Goal: Communication & Community: Answer question/provide support

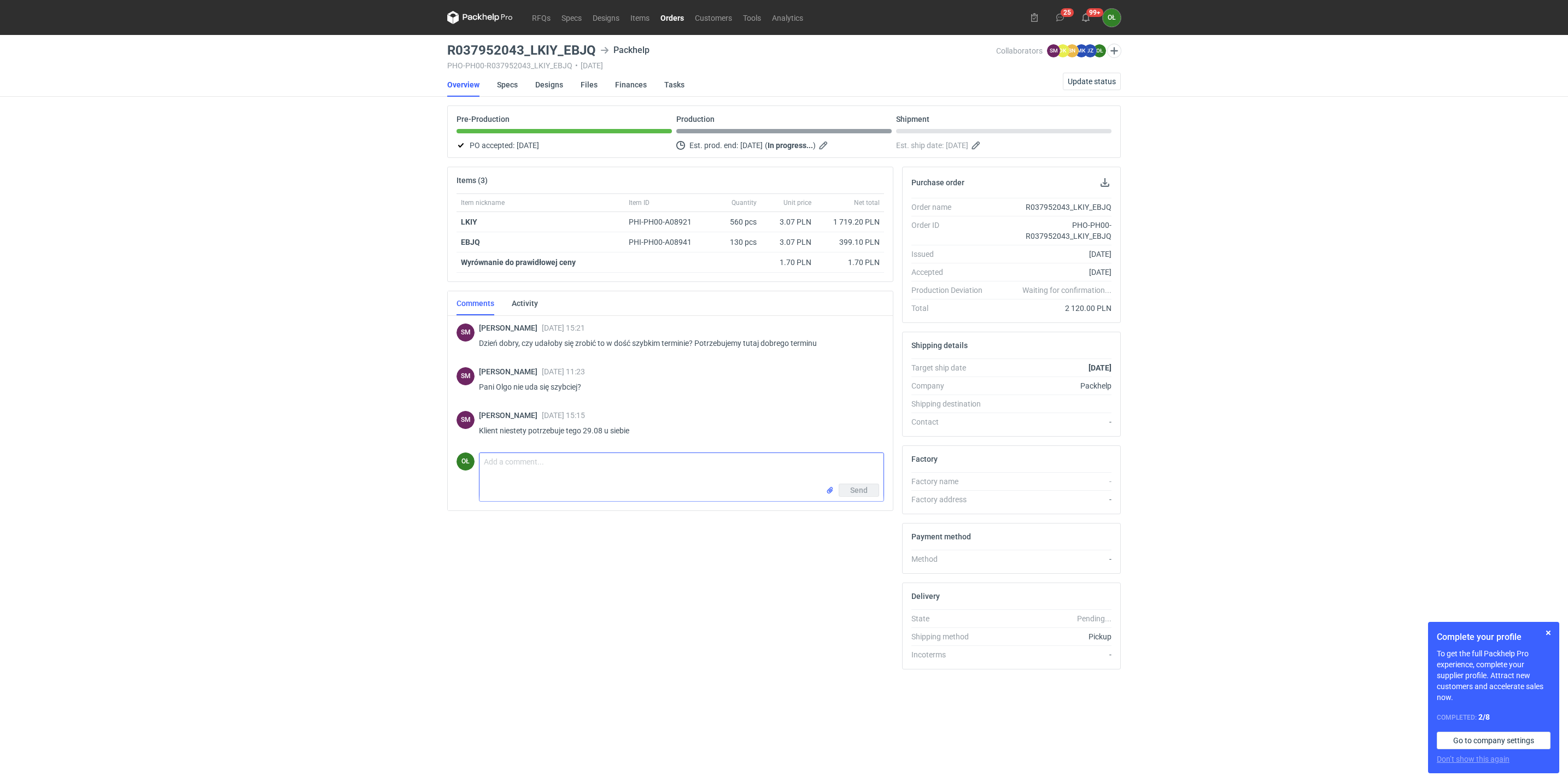
click at [515, 463] on textarea "Comment message" at bounding box center [681, 468] width 404 height 30
type textarea "[PERSON_NAME], [DATE] dam znać czy aż tak będziemy w stanie to przyspieszyć."
click at [850, 494] on span "Send" at bounding box center [858, 490] width 18 height 8
drag, startPoint x: 438, startPoint y: 50, endPoint x: 594, endPoint y: 53, distance: 156.0
click at [594, 53] on div "RFQs Specs Designs Items Orders Customers Tools Analytics 25 99+ OŁ [PERSON_NAM…" at bounding box center [784, 391] width 1568 height 782
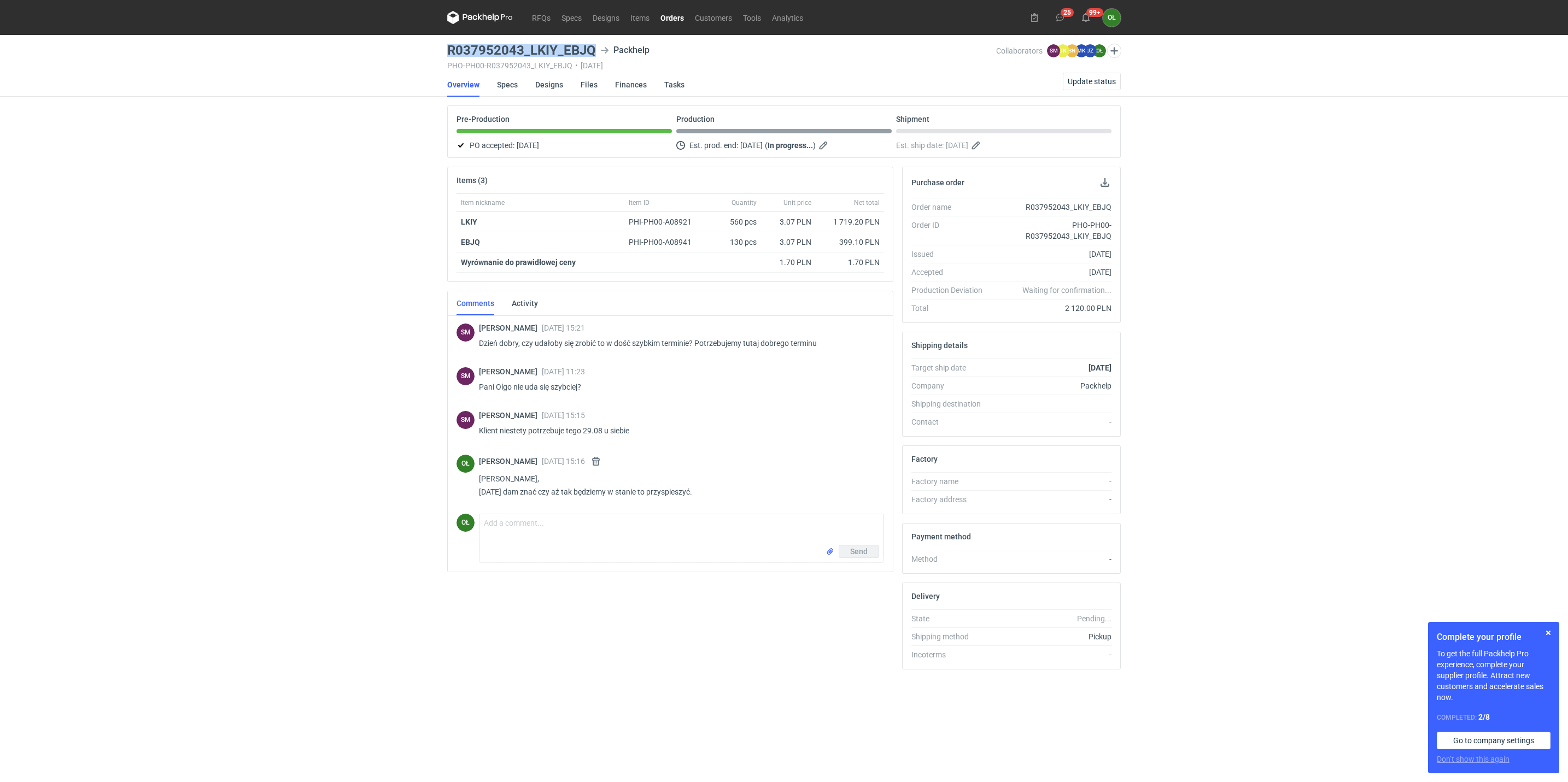
copy h3 "R037952043_LKIY_EBJQ"
